Goal: Task Accomplishment & Management: Manage account settings

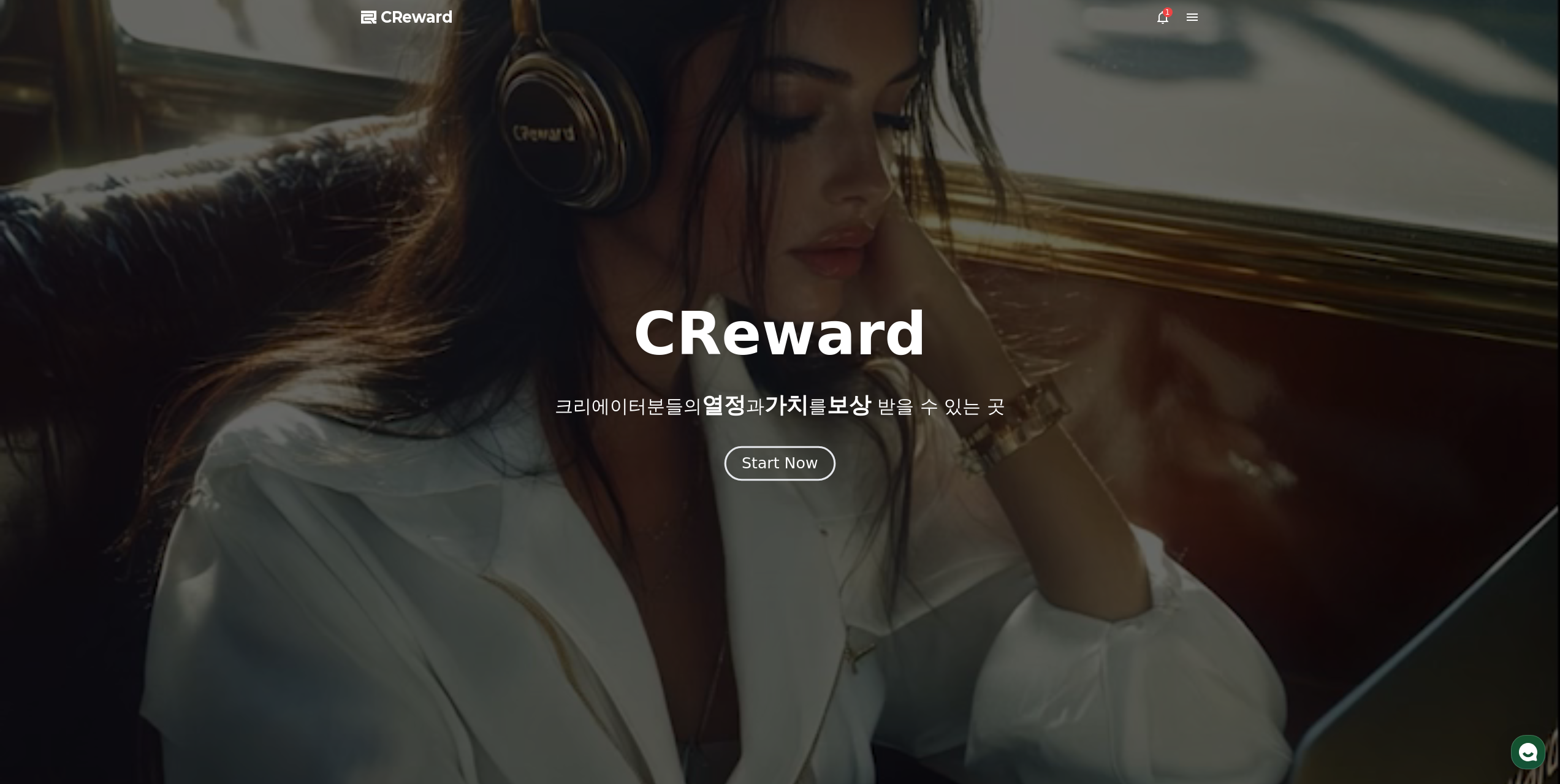
click at [793, 462] on div "Start Now" at bounding box center [780, 462] width 76 height 21
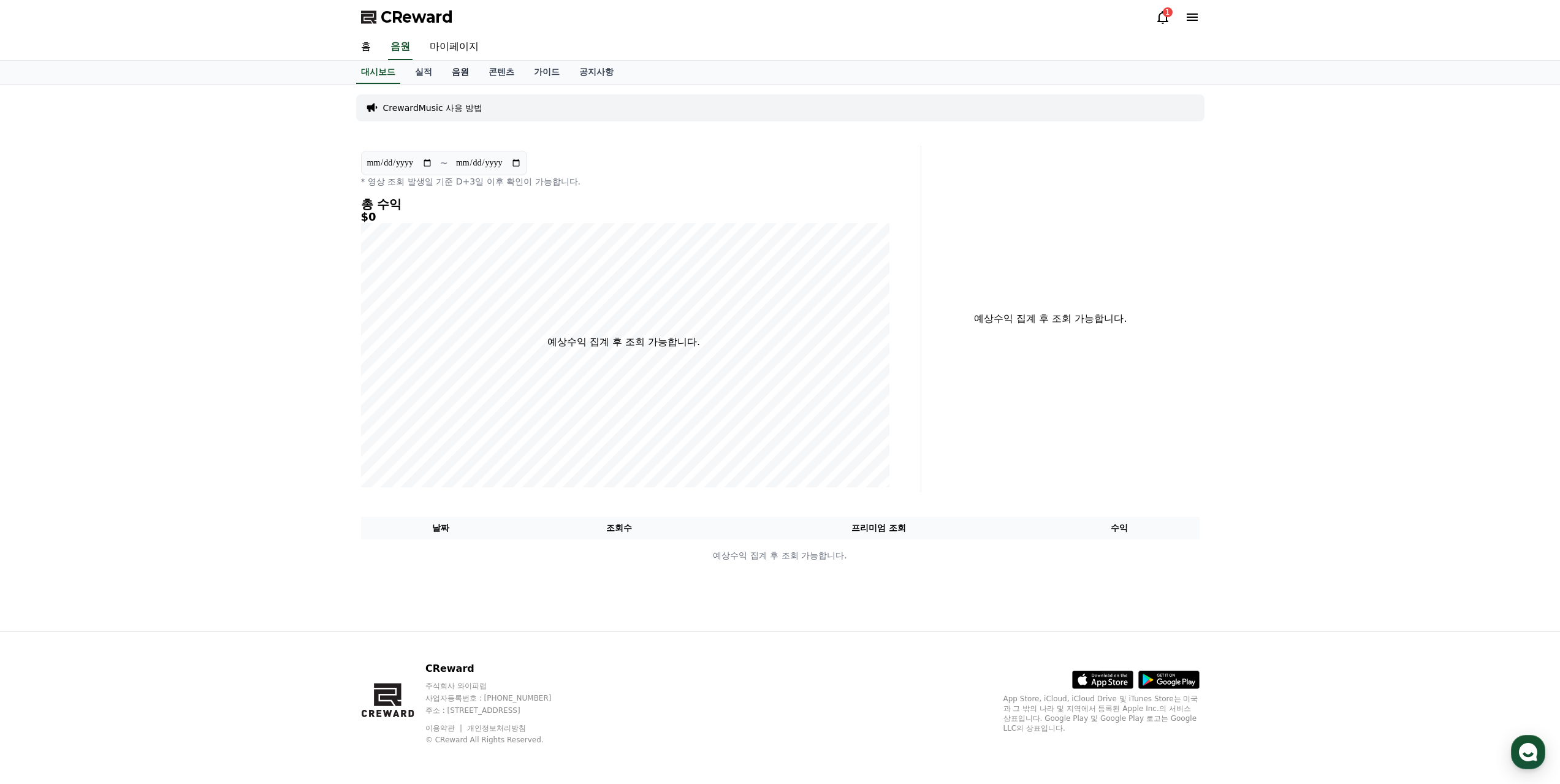
click at [447, 64] on link "음원" at bounding box center [460, 72] width 37 height 23
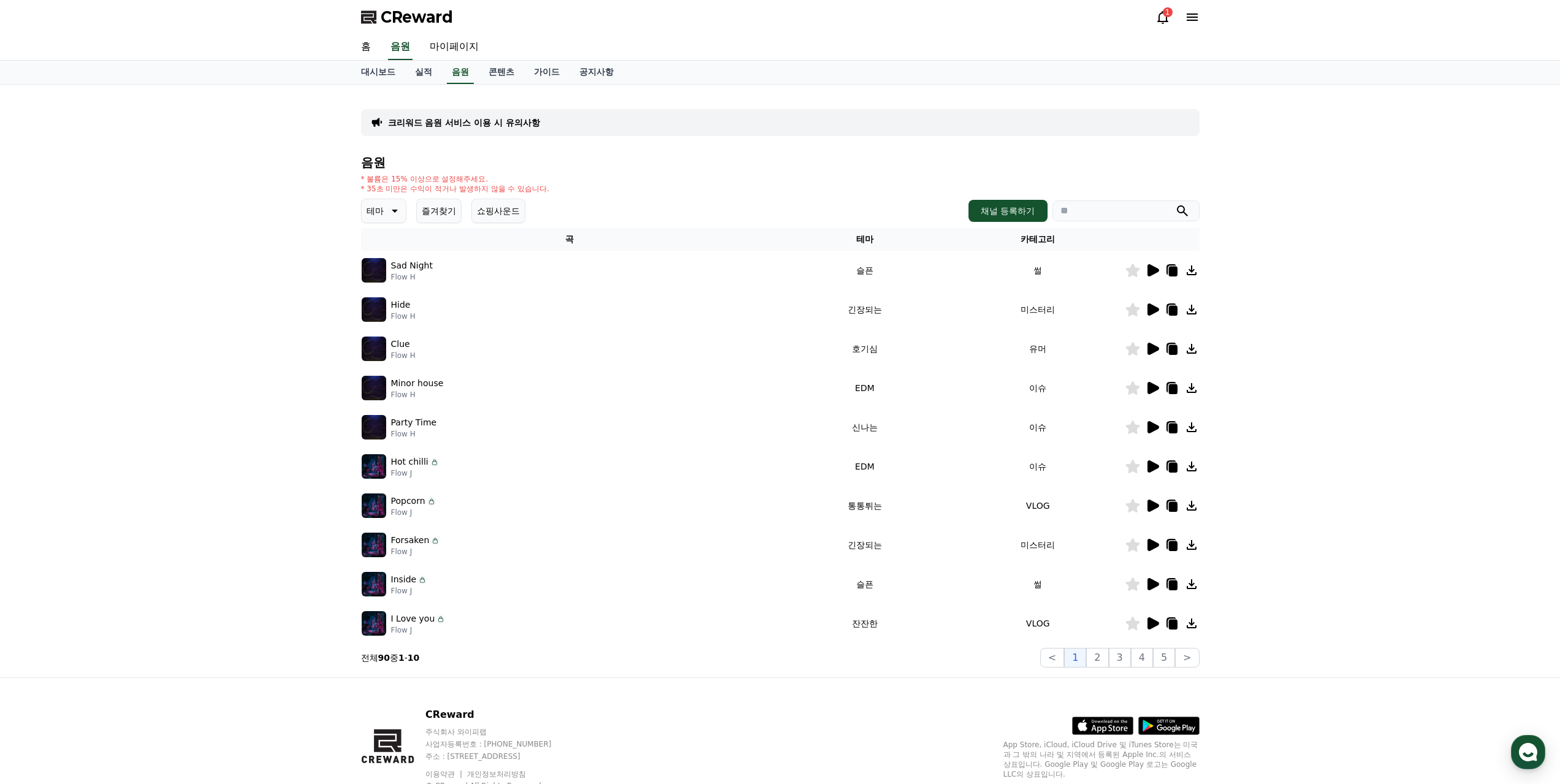
click at [1116, 200] on input "search" at bounding box center [1125, 210] width 147 height 21
type input "*"
type input "***"
click at [1175, 203] on button "submit" at bounding box center [1182, 210] width 15 height 15
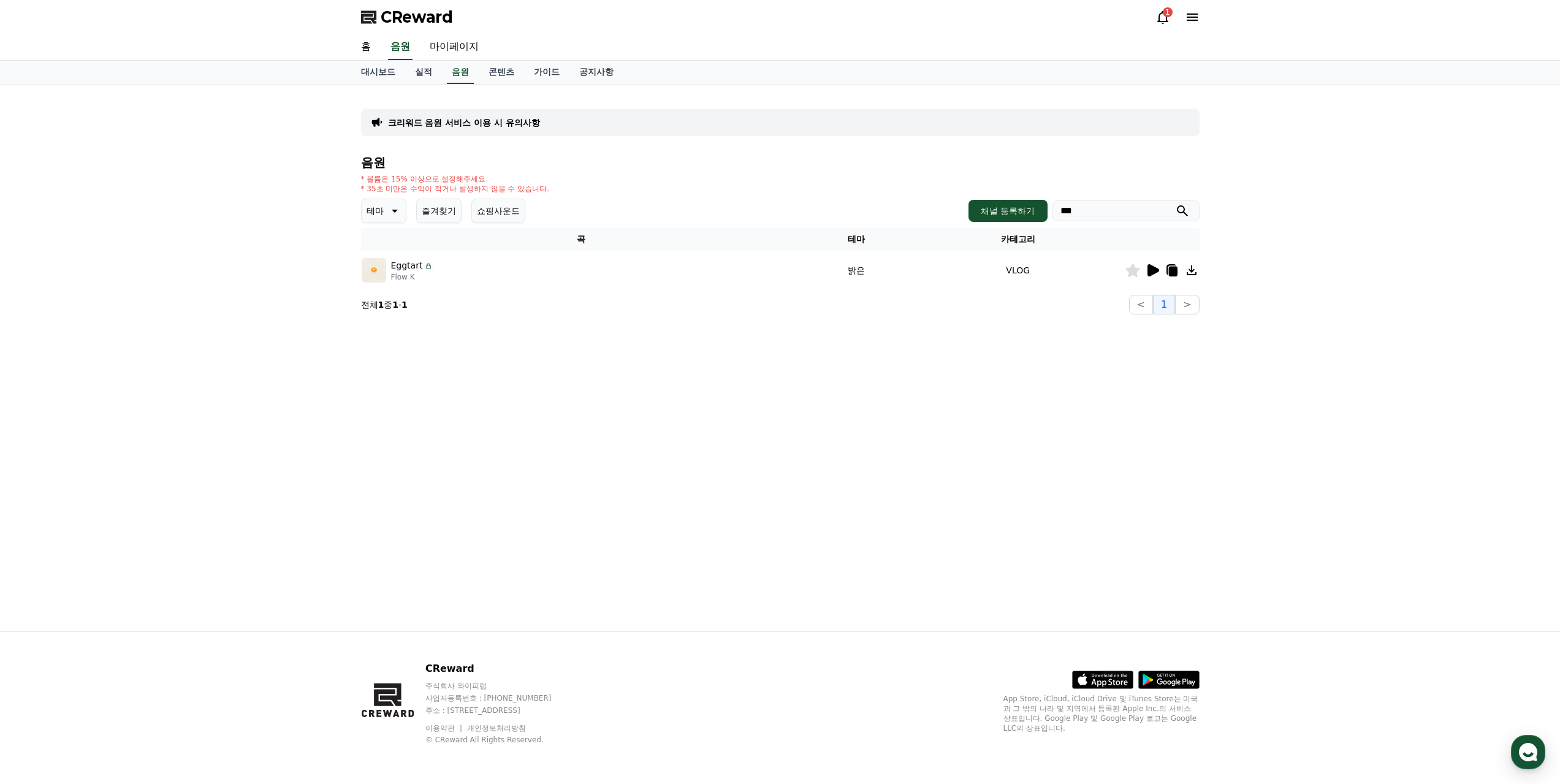
drag, startPoint x: 1127, startPoint y: 185, endPoint x: 955, endPoint y: 191, distance: 172.1
click at [964, 199] on div "테마 즐겨찾기 쇼핑사운드 채널 등록하기 ***" at bounding box center [780, 211] width 838 height 25
click at [432, 199] on button "즐겨찾기" at bounding box center [439, 211] width 45 height 25
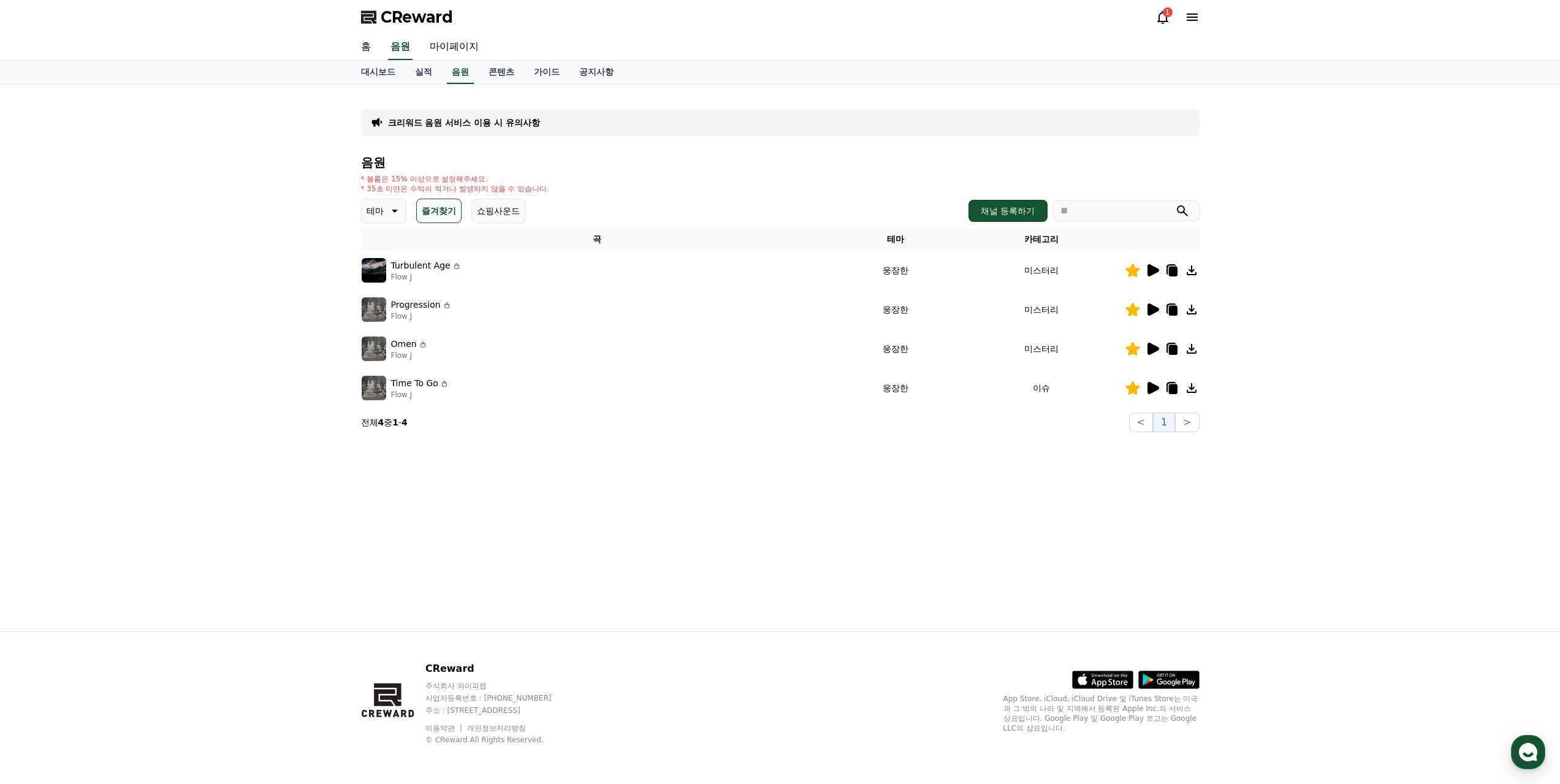
click at [1154, 264] on icon at bounding box center [1153, 270] width 12 height 12
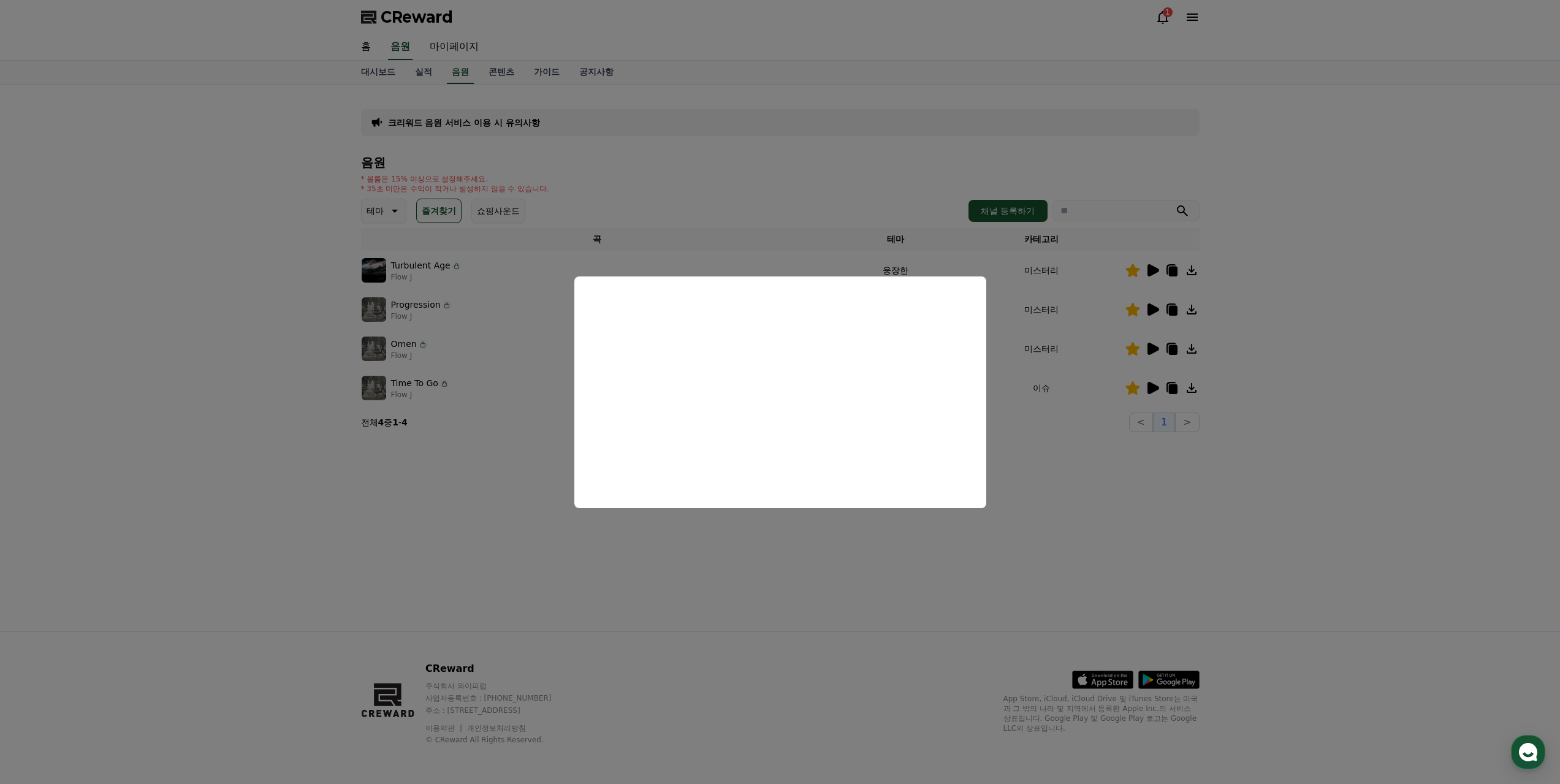
click at [1151, 480] on button "close modal" at bounding box center [780, 392] width 1560 height 784
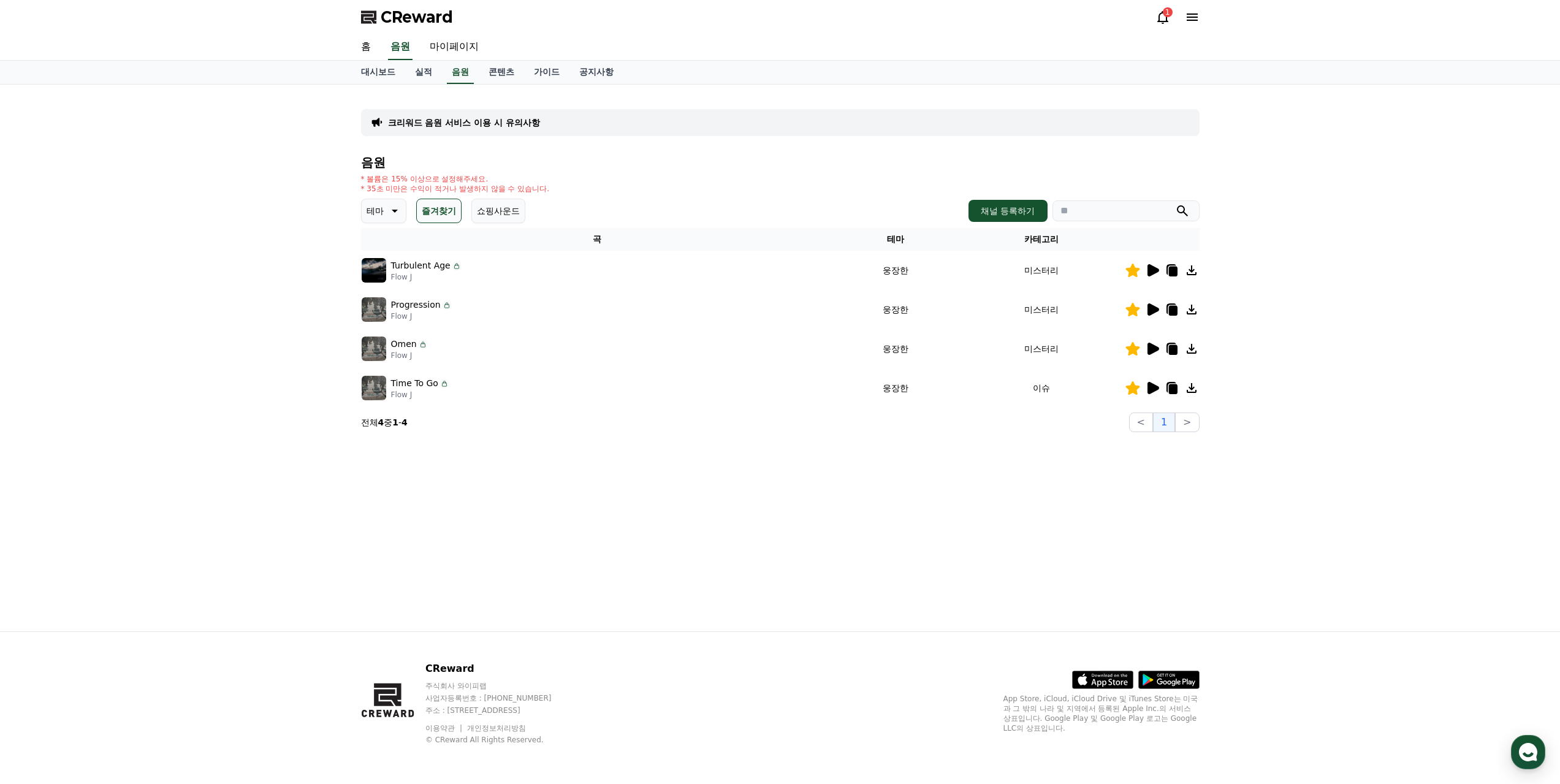
click at [1156, 303] on icon at bounding box center [1153, 309] width 12 height 12
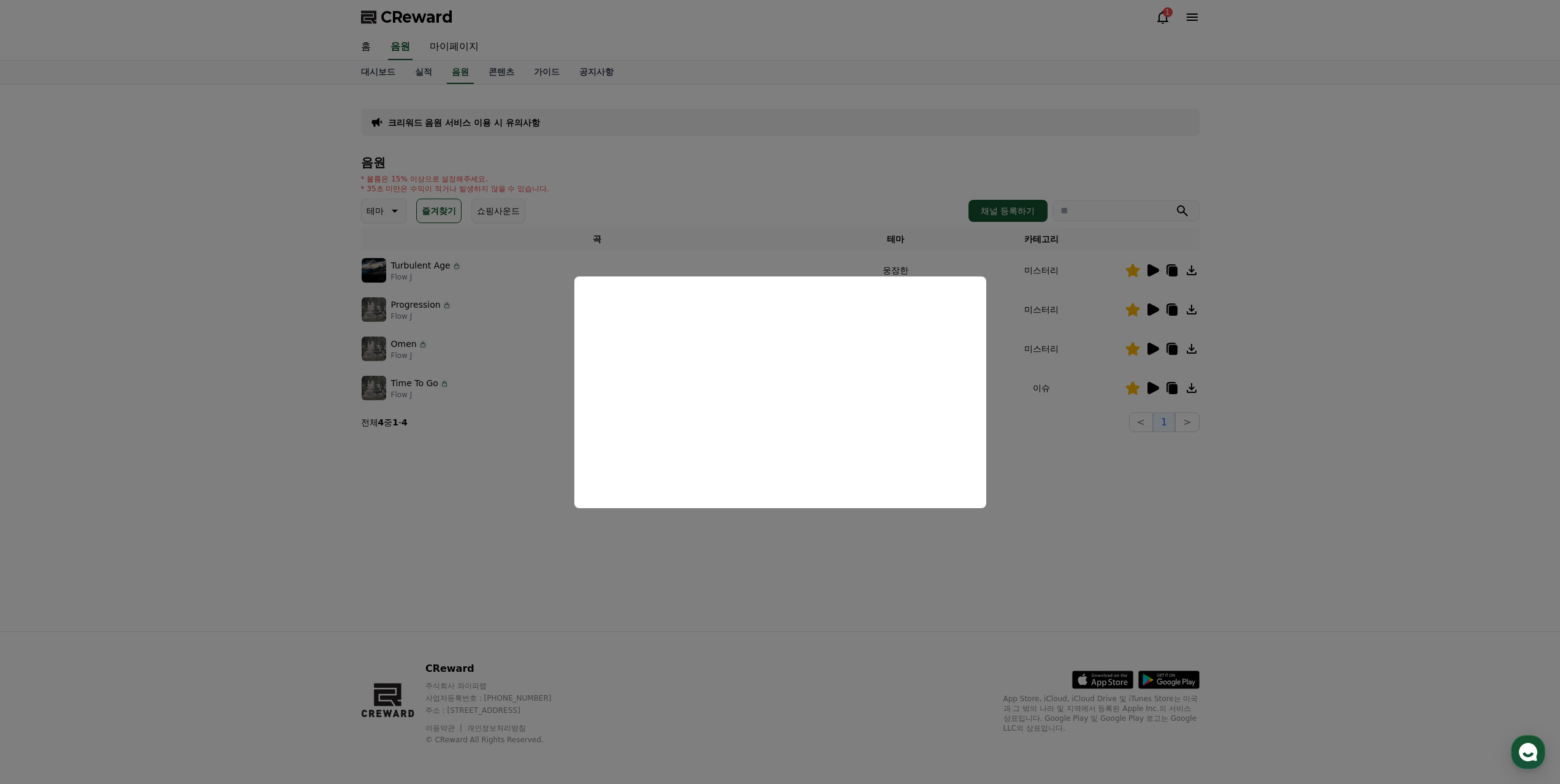
click at [1047, 444] on button "close modal" at bounding box center [780, 392] width 1560 height 784
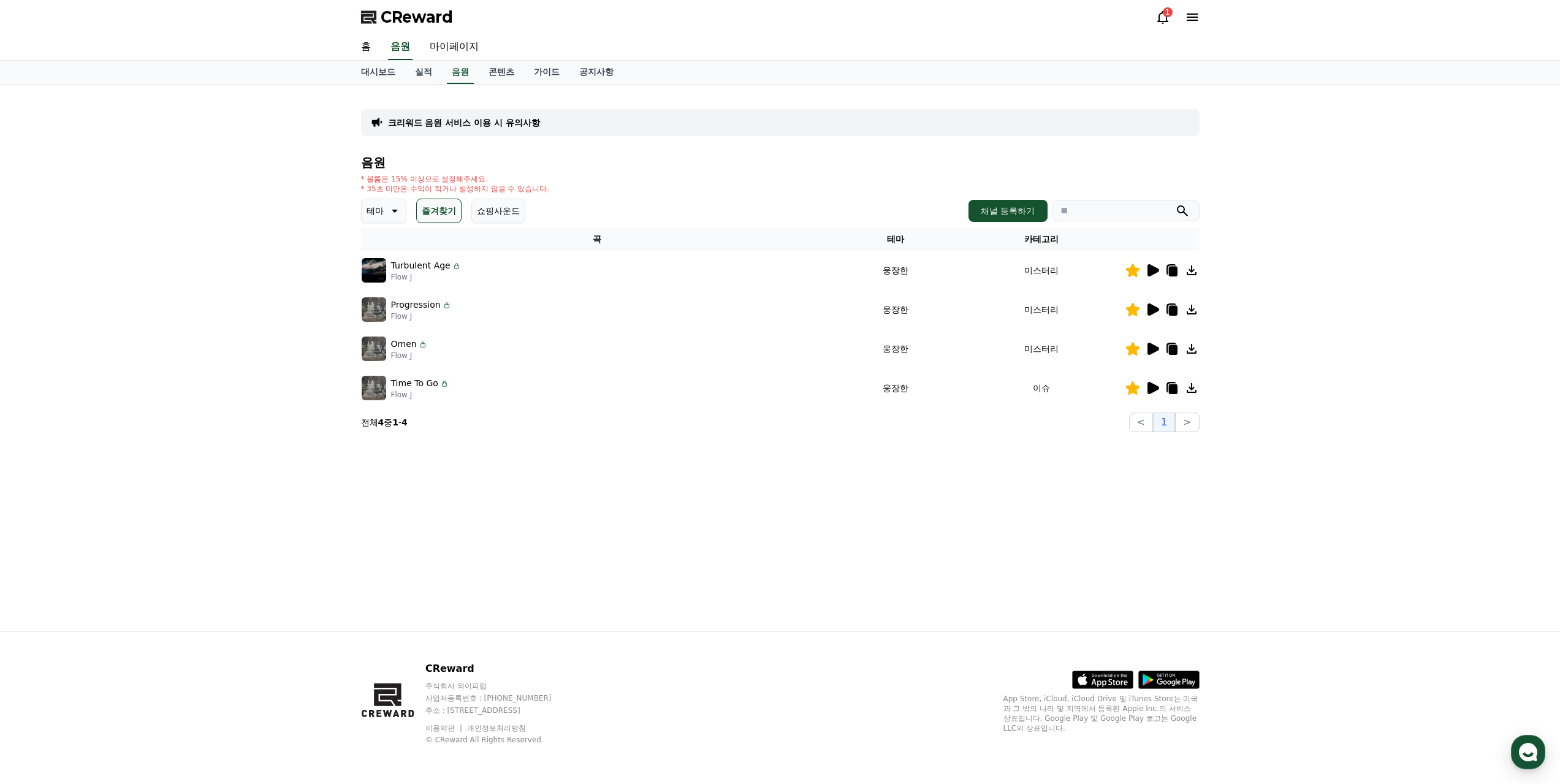
click at [1157, 342] on icon at bounding box center [1153, 349] width 12 height 12
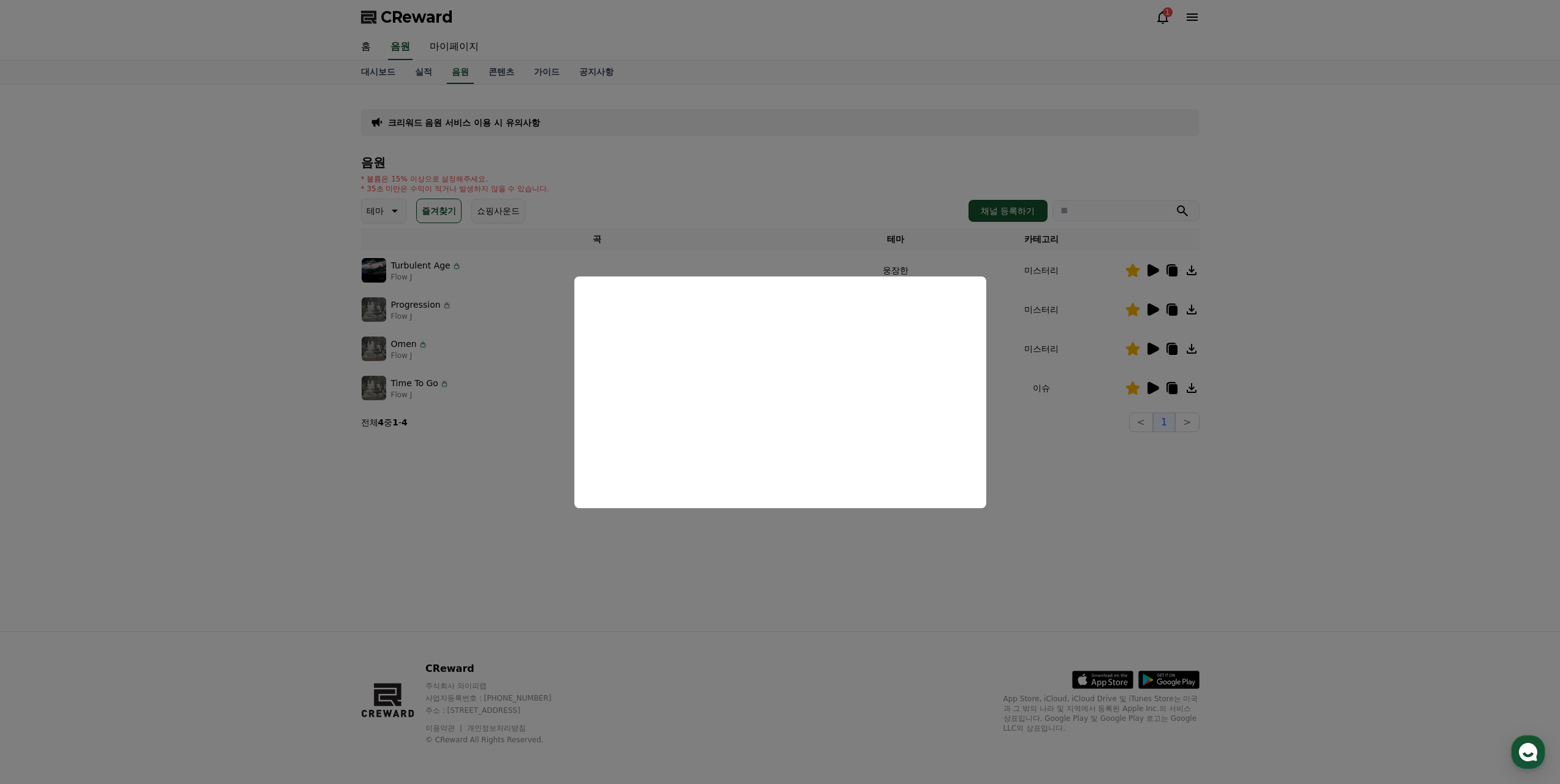
click at [1104, 484] on button "close modal" at bounding box center [780, 392] width 1560 height 784
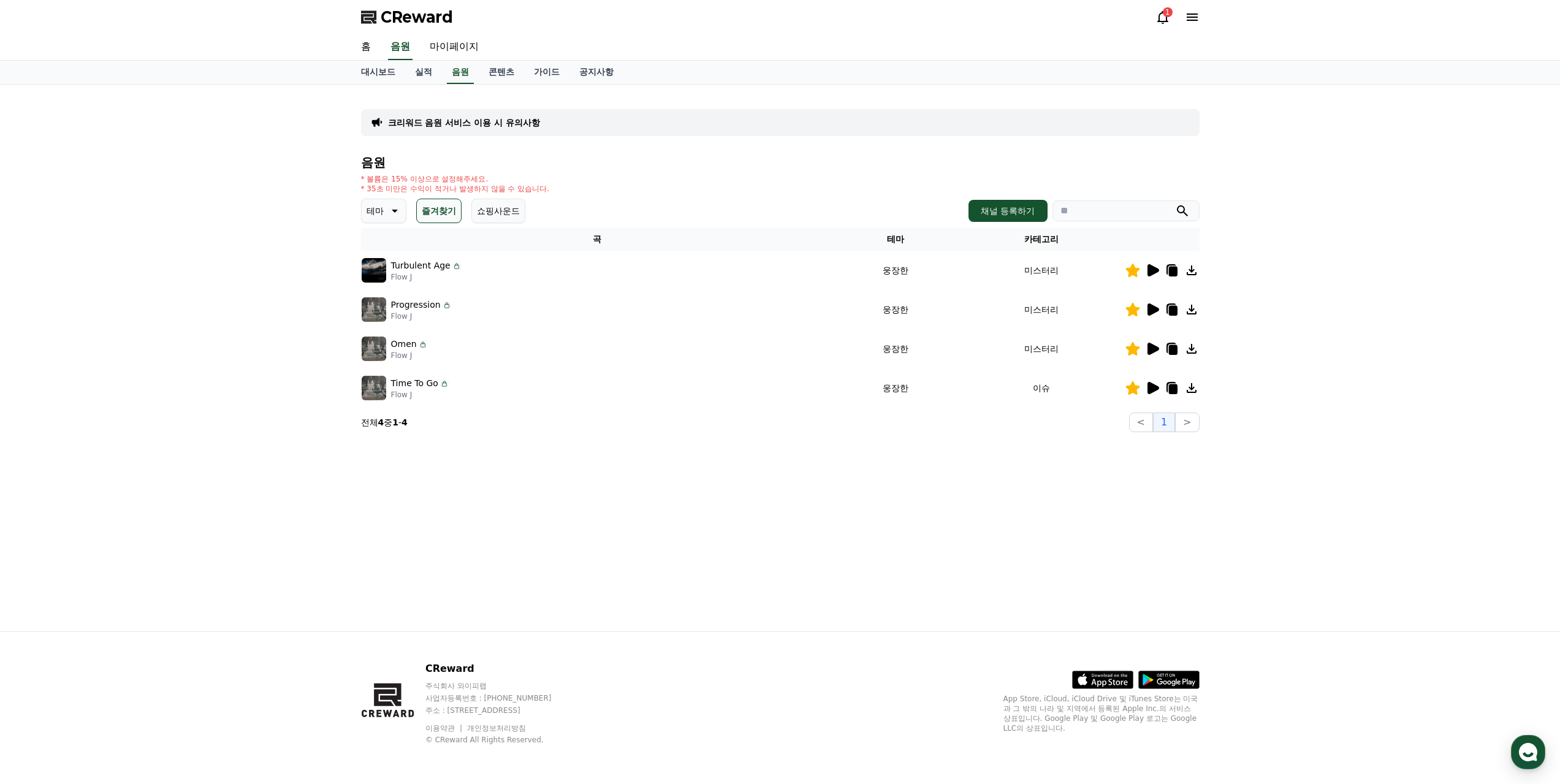
click at [1155, 369] on td at bounding box center [1161, 388] width 75 height 39
click at [1155, 382] on icon at bounding box center [1153, 388] width 12 height 12
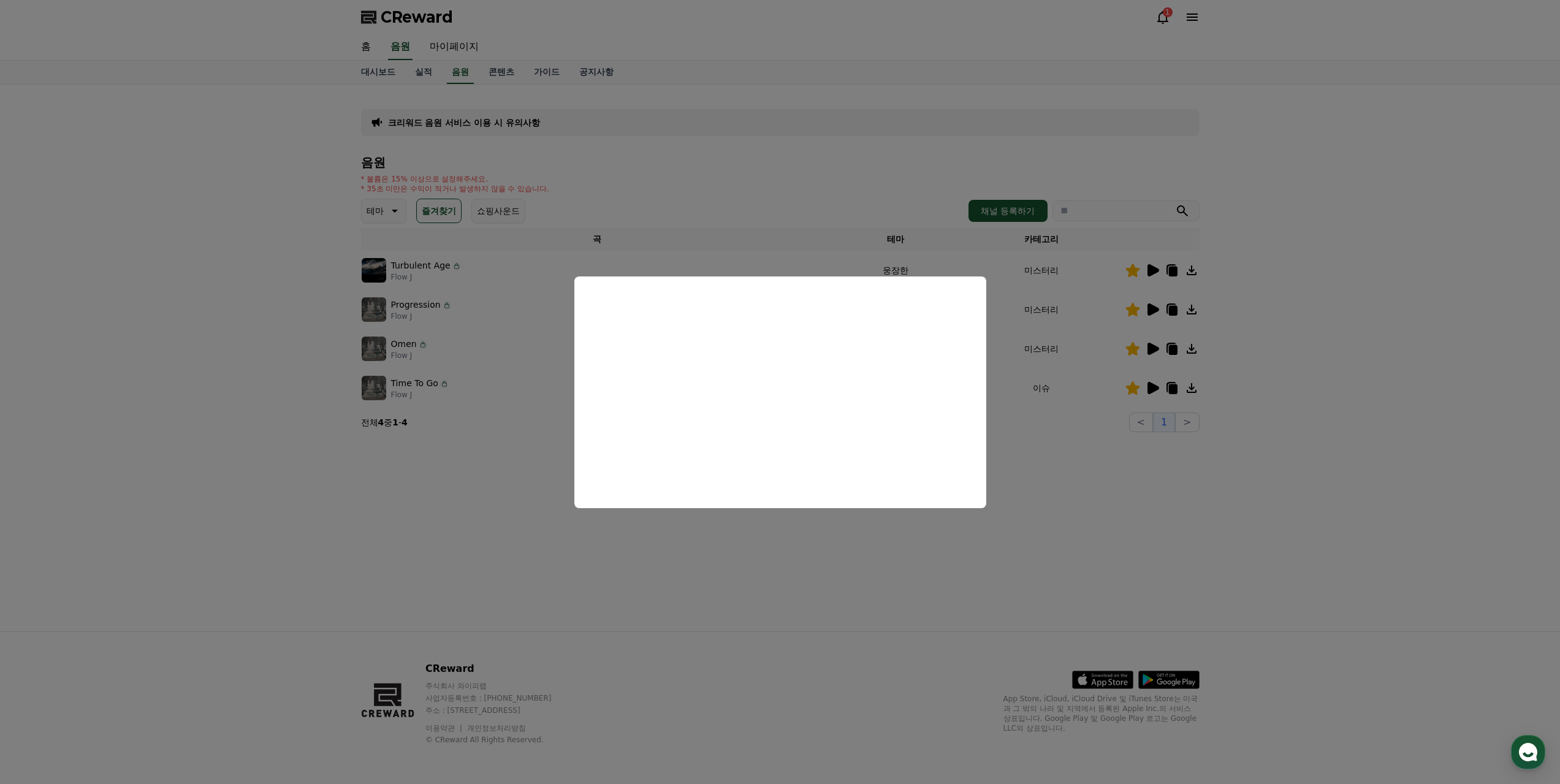
click at [1084, 459] on button "close modal" at bounding box center [780, 392] width 1560 height 784
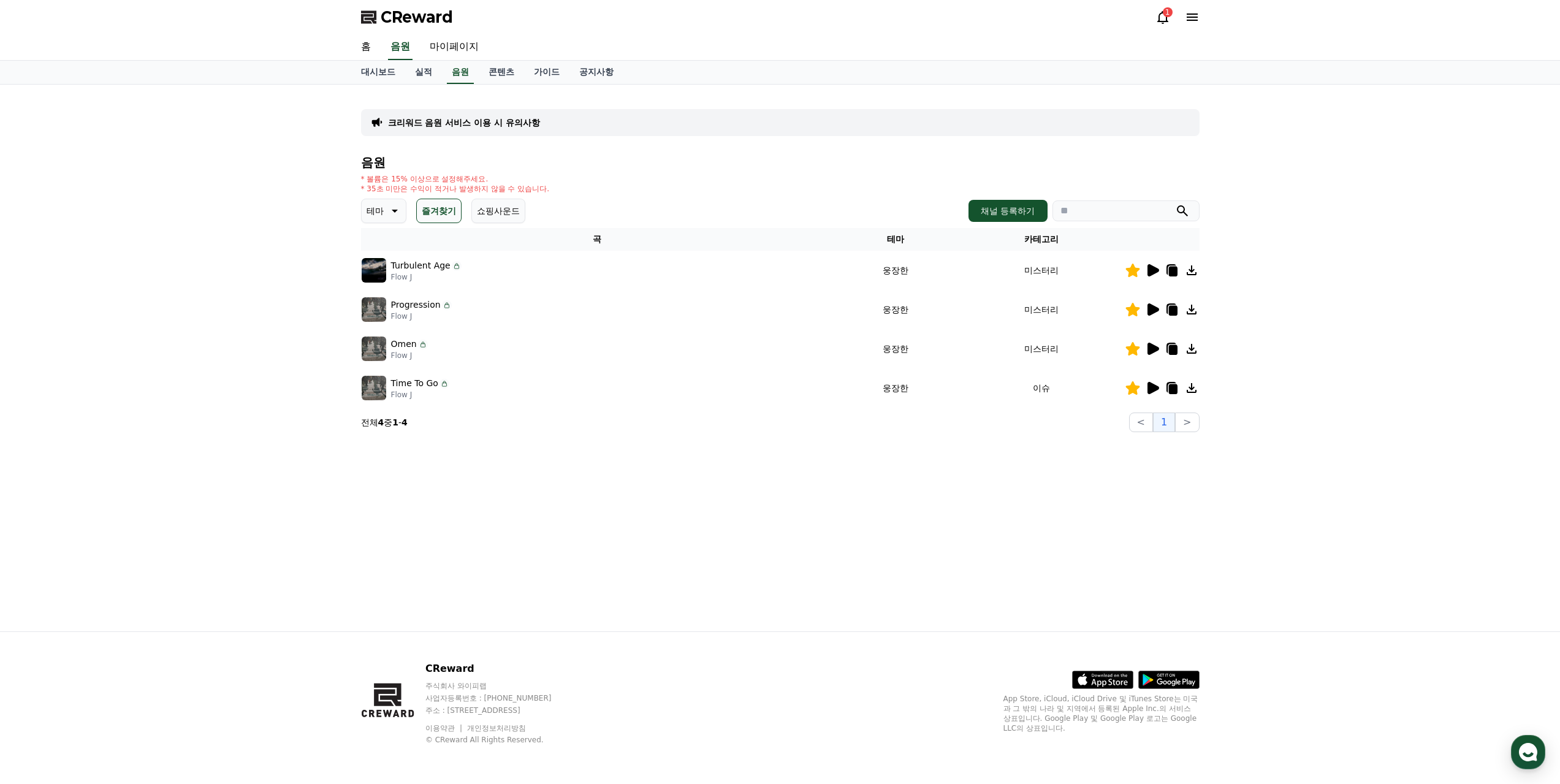
click at [1149, 263] on icon at bounding box center [1152, 270] width 15 height 15
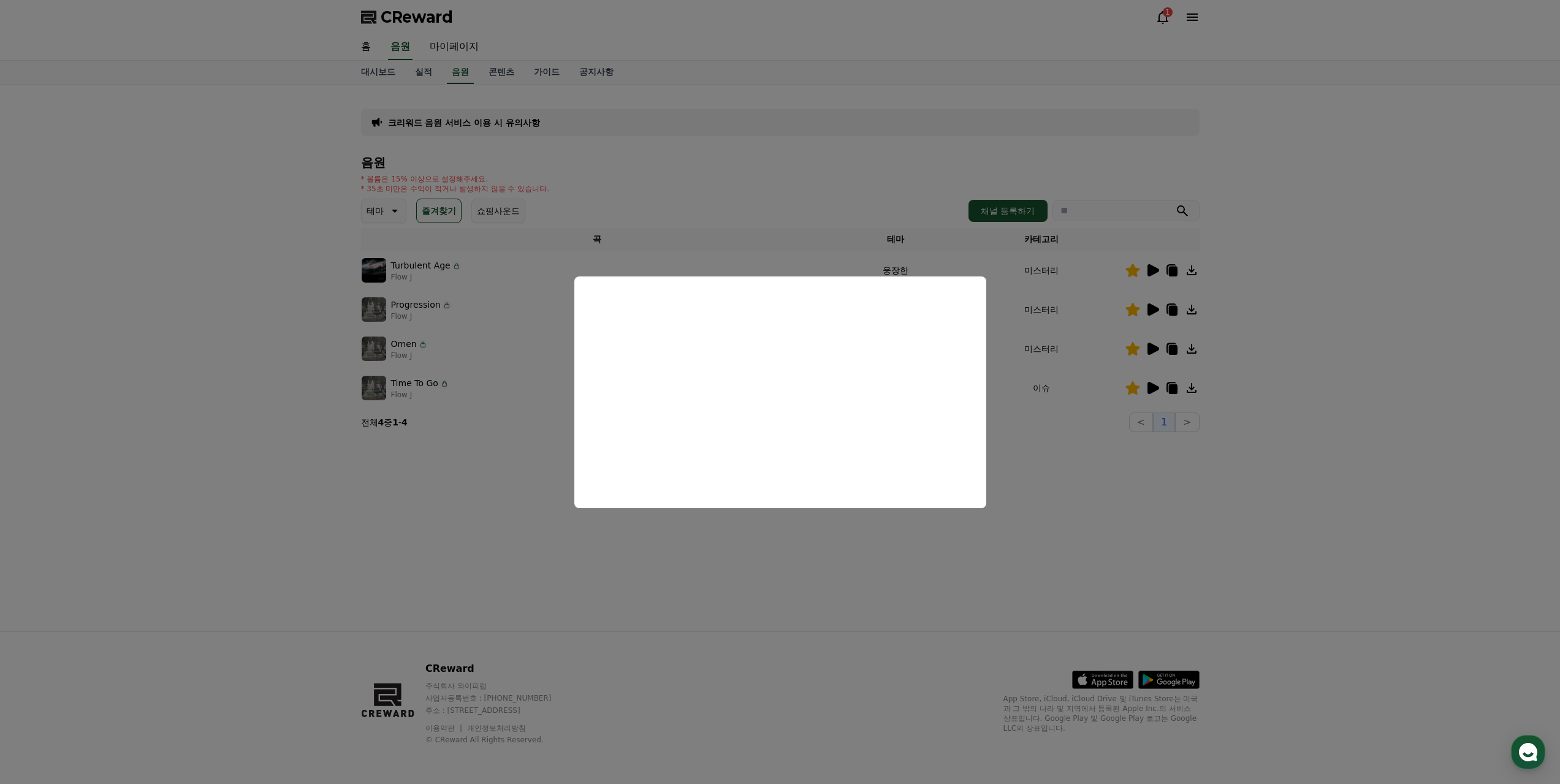
click at [1134, 462] on button "close modal" at bounding box center [780, 392] width 1560 height 784
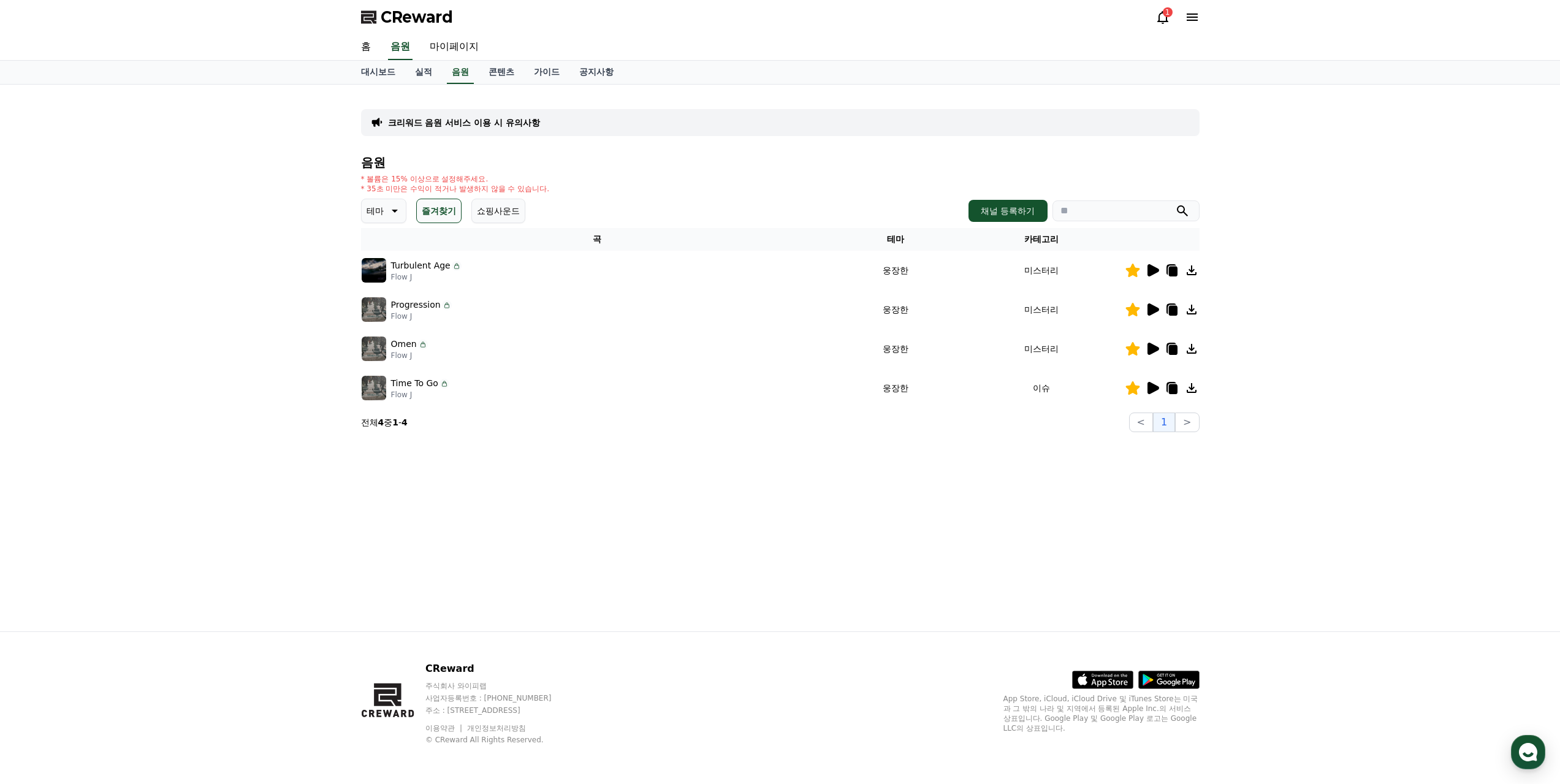
click at [1154, 342] on icon at bounding box center [1153, 349] width 12 height 12
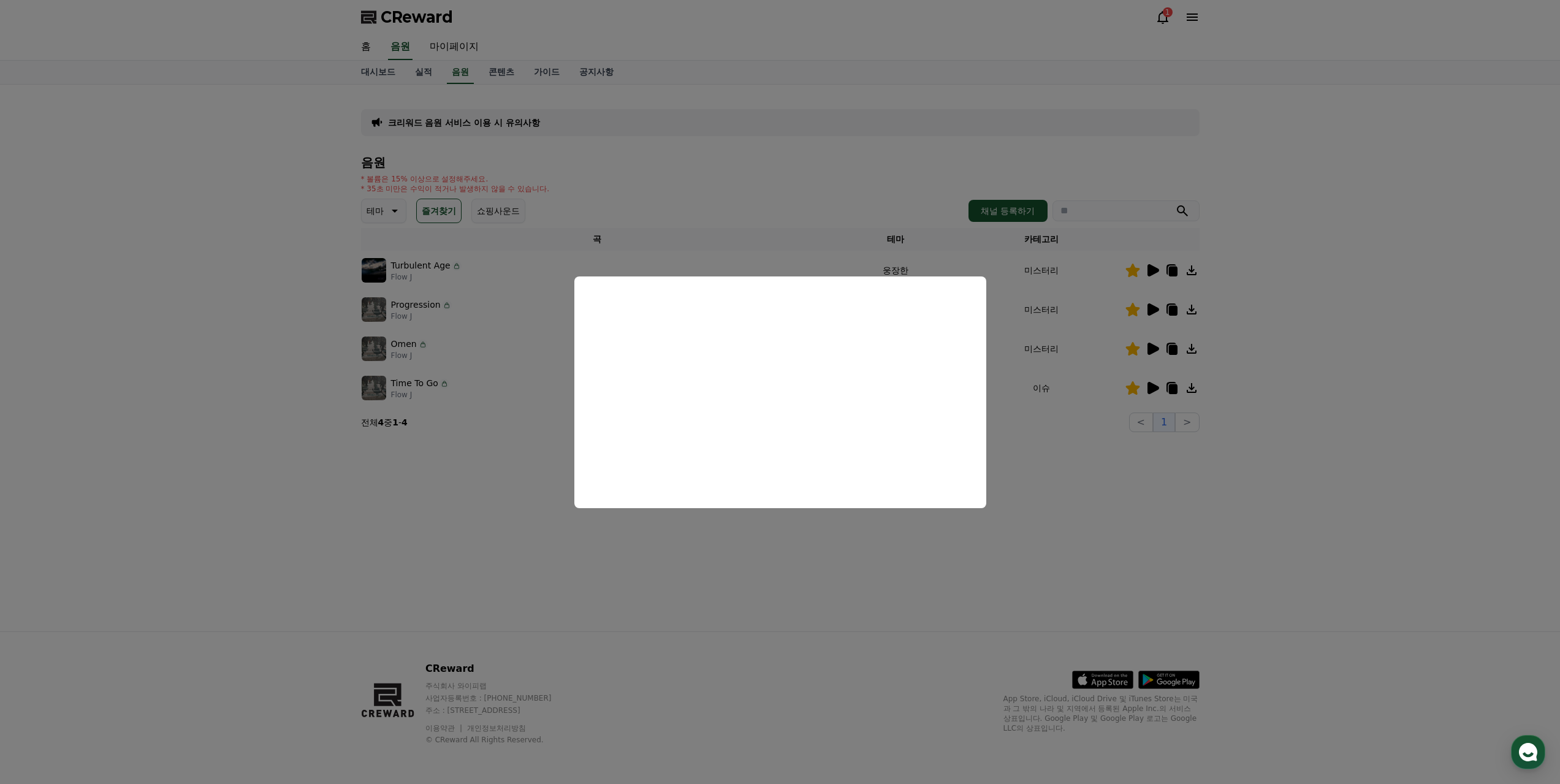
click at [1115, 460] on button "close modal" at bounding box center [780, 392] width 1560 height 784
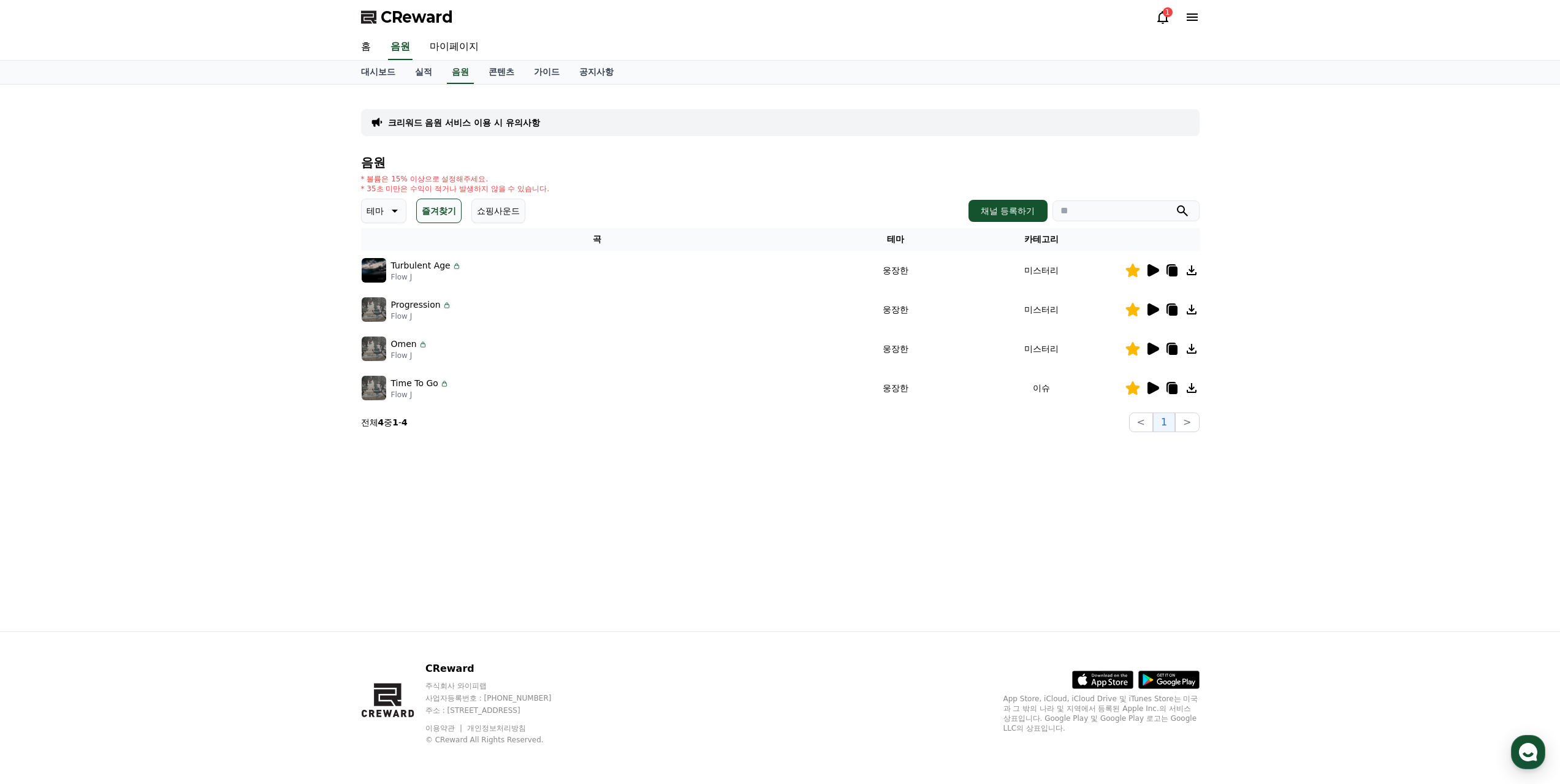
click at [1173, 345] on icon at bounding box center [1172, 349] width 8 height 10
click at [470, 435] on div "크리워드 음원 서비스 이용 시 유의사항 음원 * 볼륨은 15% 이상으로 설정해주세요. * 35초 미만은 수익이 적거나 발생하지 않을 수 있습니…" at bounding box center [780, 358] width 858 height 546
click at [524, 61] on link "가이드" at bounding box center [546, 72] width 45 height 23
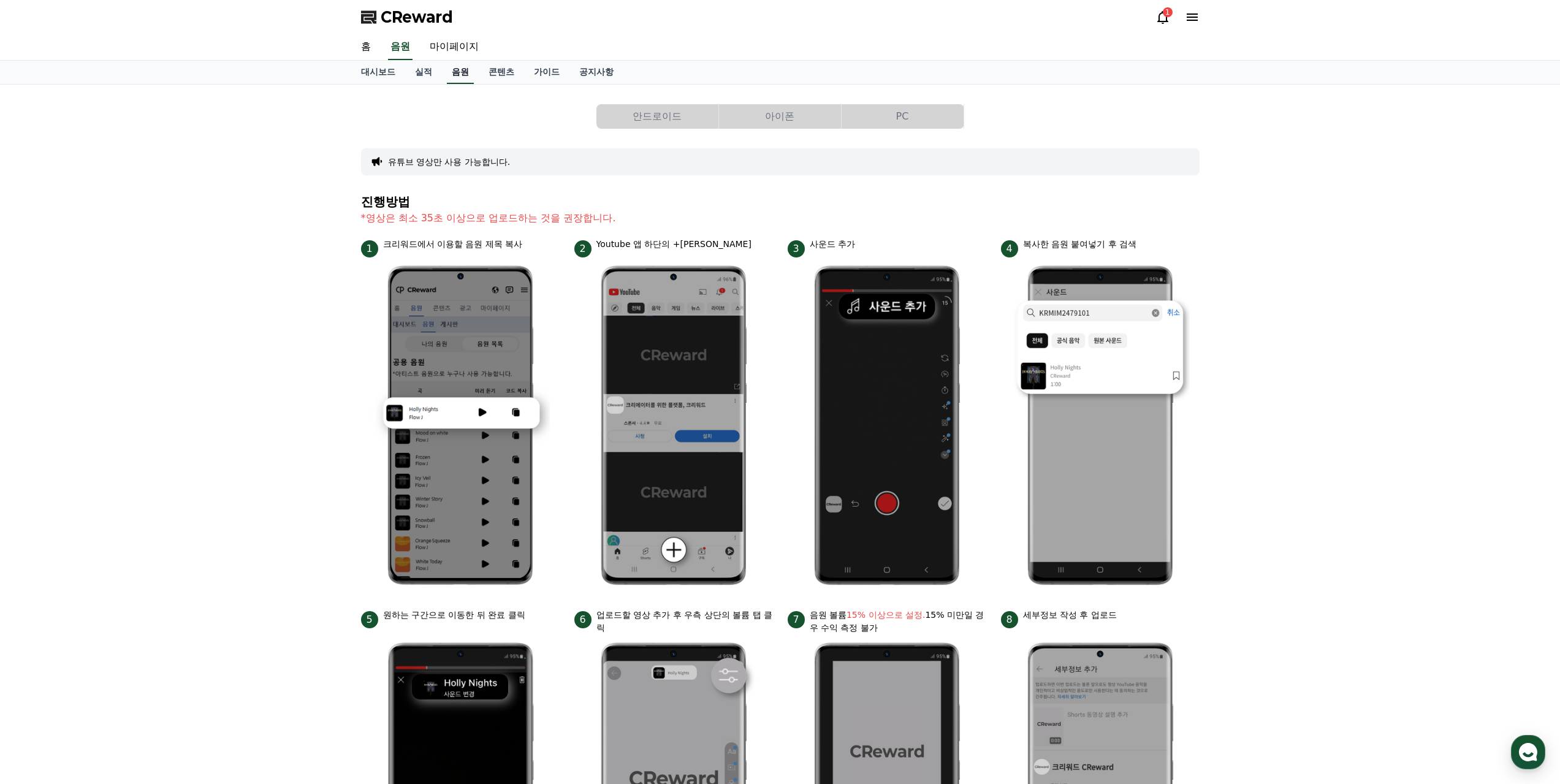
click at [455, 65] on link "음원" at bounding box center [460, 72] width 27 height 23
click at [452, 63] on link "음원" at bounding box center [460, 72] width 27 height 23
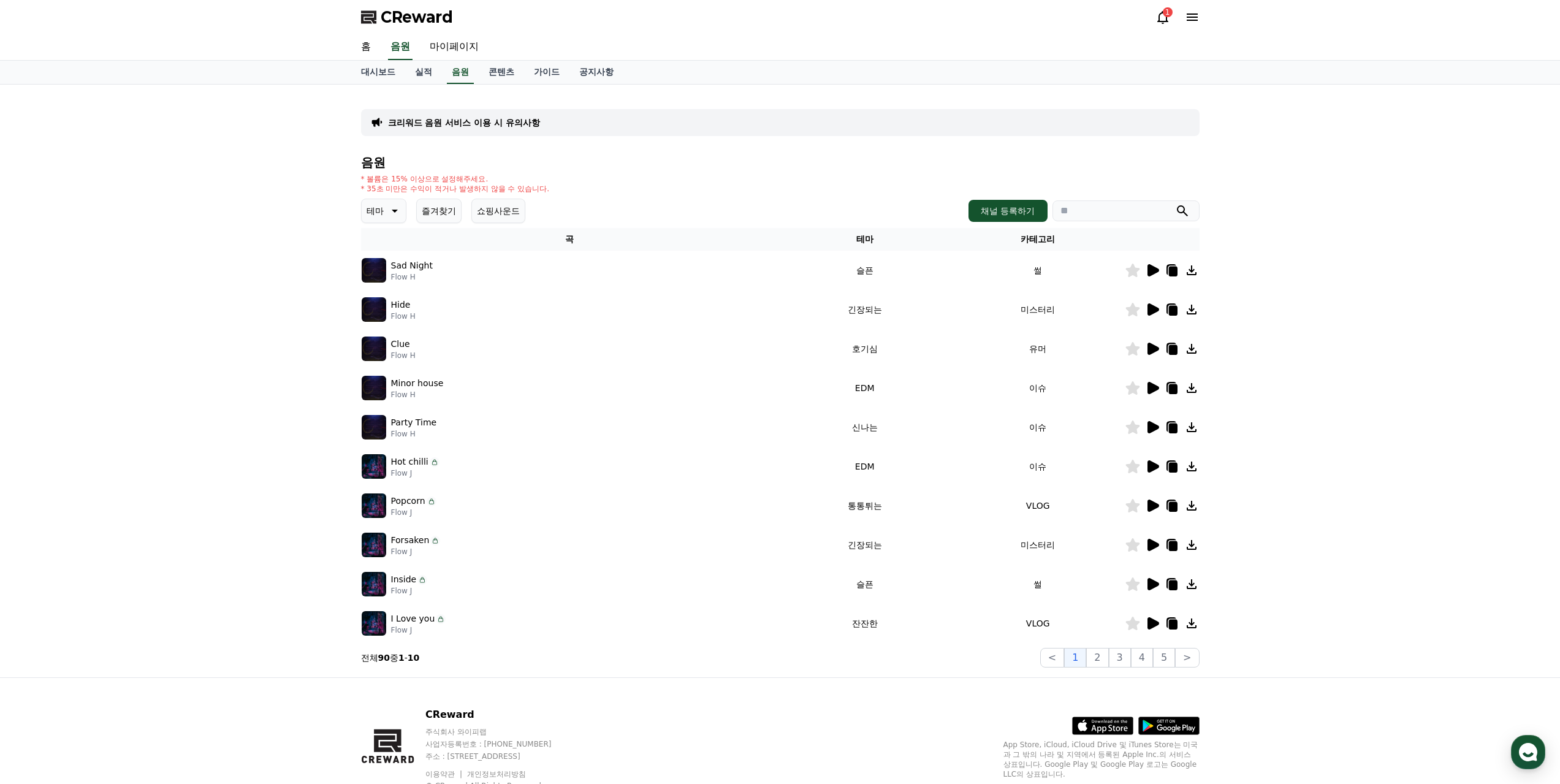
click at [426, 199] on button "즐겨찾기" at bounding box center [439, 211] width 45 height 25
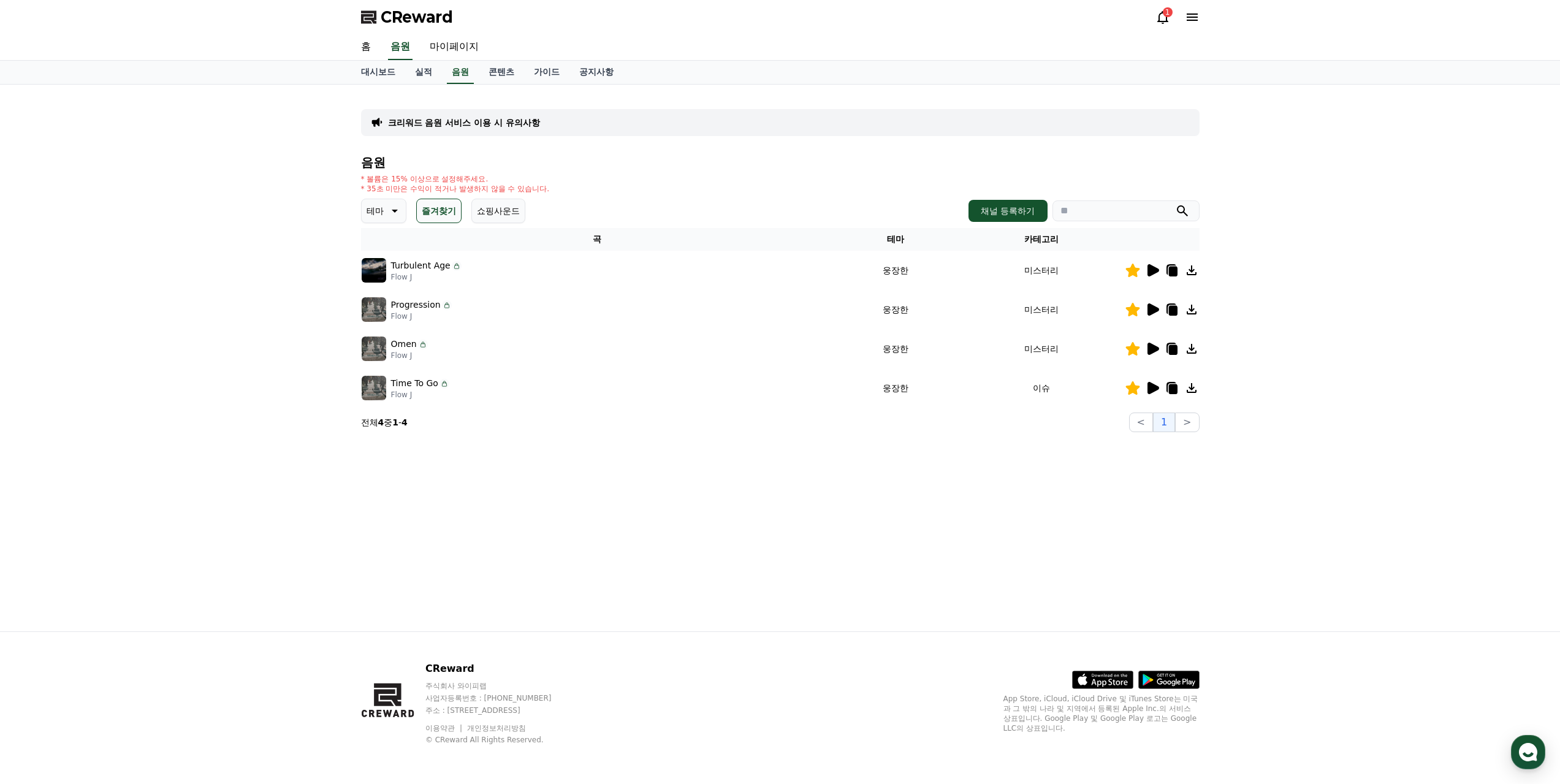
click at [1158, 382] on icon at bounding box center [1153, 388] width 12 height 12
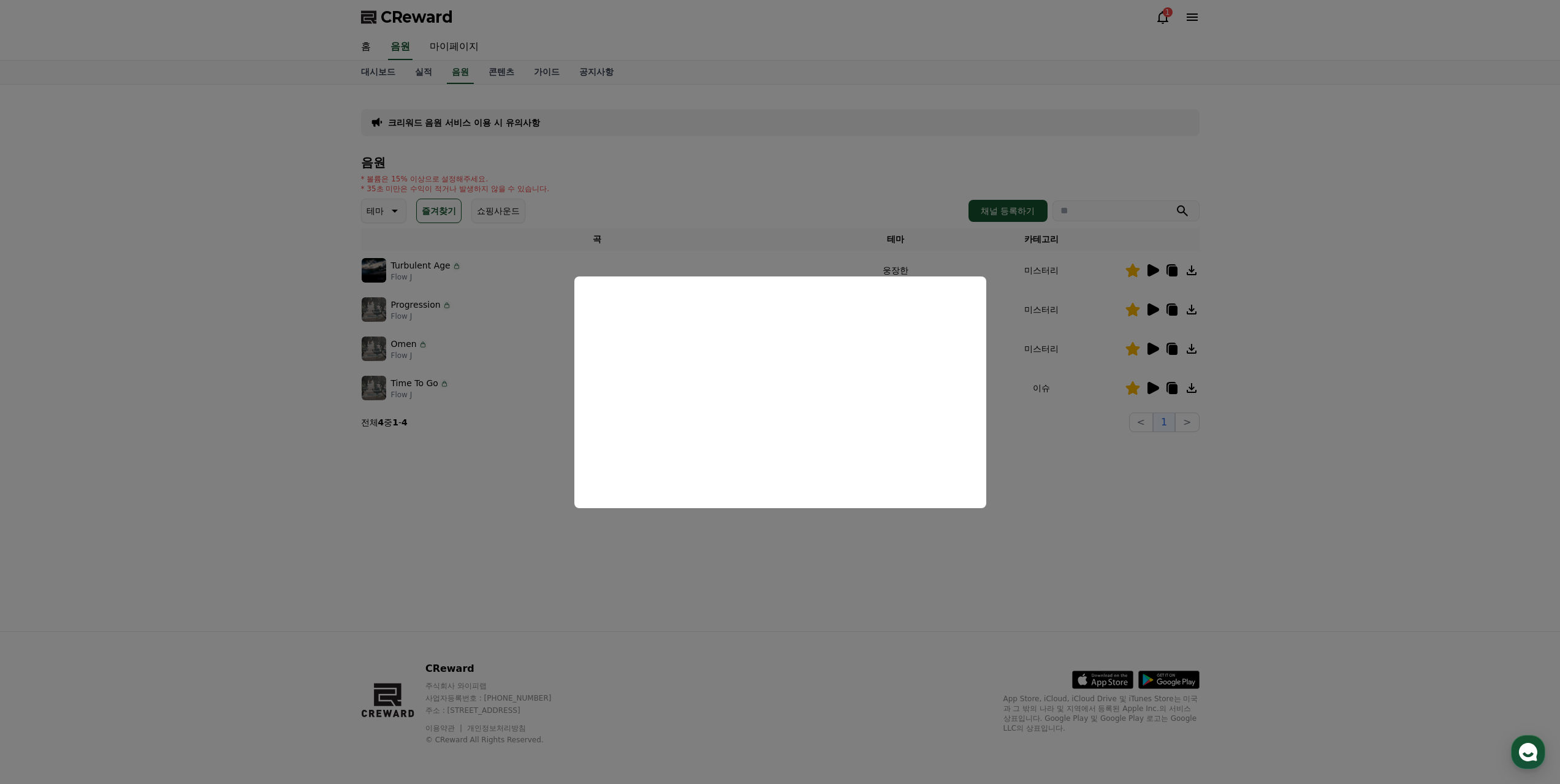
drag, startPoint x: 1163, startPoint y: 465, endPoint x: 1164, endPoint y: 455, distance: 10.0
click at [1163, 462] on button "close modal" at bounding box center [780, 392] width 1560 height 784
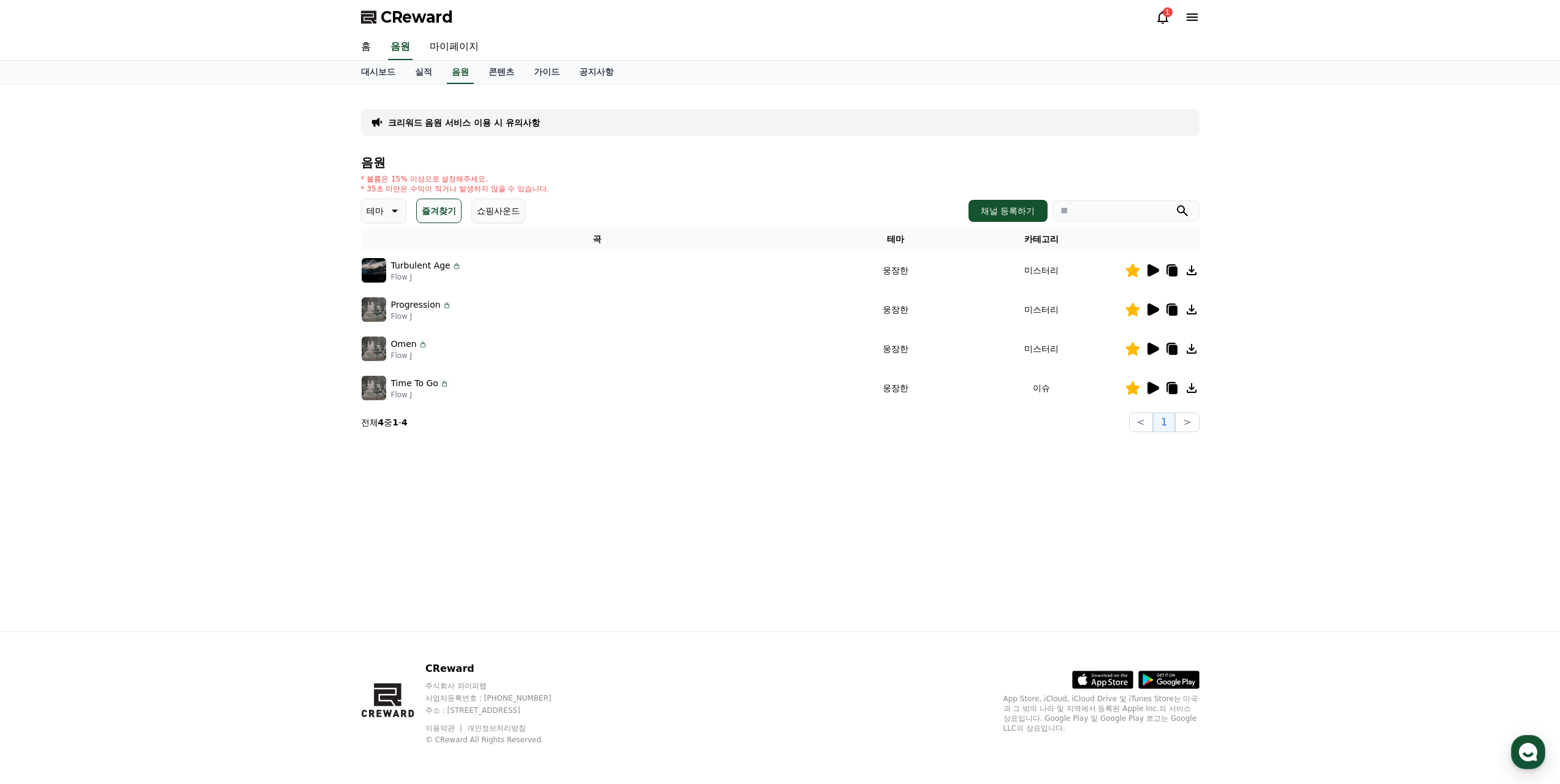
click at [1155, 342] on icon at bounding box center [1153, 349] width 12 height 12
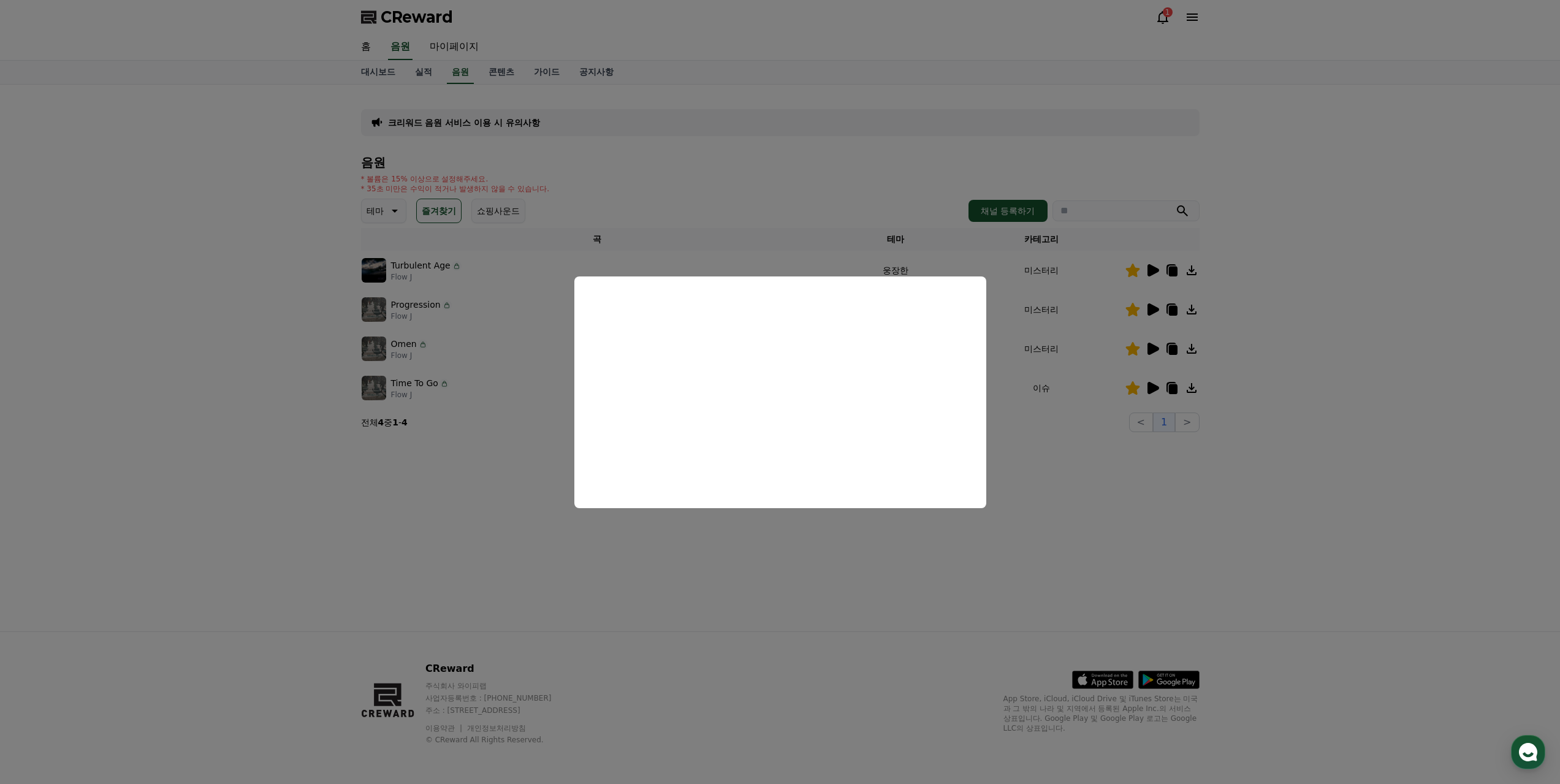
drag, startPoint x: 1082, startPoint y: 516, endPoint x: 1156, endPoint y: 318, distance: 211.4
click at [1083, 515] on button "close modal" at bounding box center [780, 392] width 1560 height 784
click at [1156, 303] on icon at bounding box center [1153, 309] width 12 height 12
click at [1067, 499] on button "close modal" at bounding box center [780, 392] width 1560 height 784
click at [1170, 342] on icon at bounding box center [1171, 348] width 10 height 11
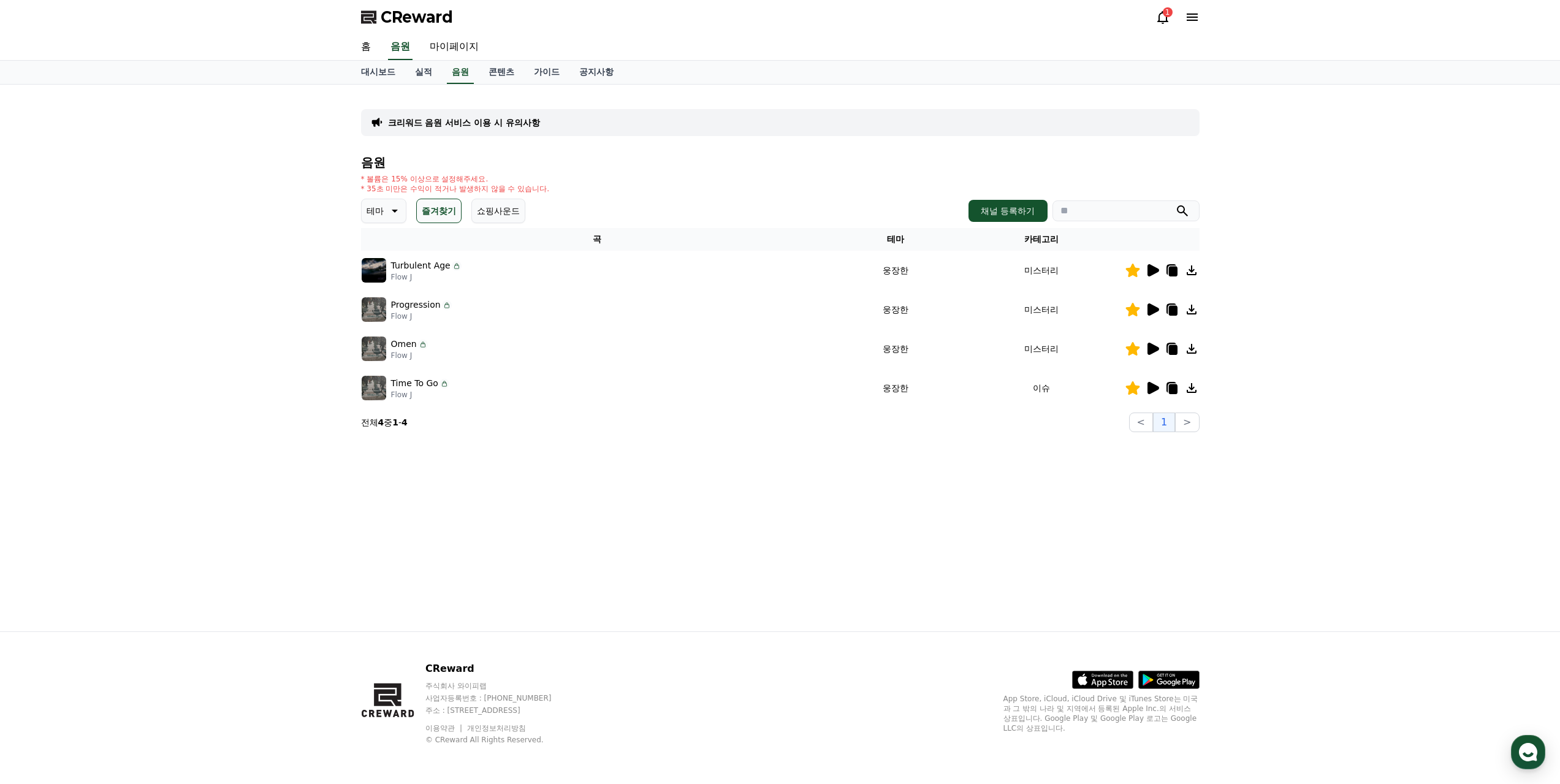
click at [1173, 305] on icon at bounding box center [1172, 310] width 8 height 10
